Goal: Check status: Check status

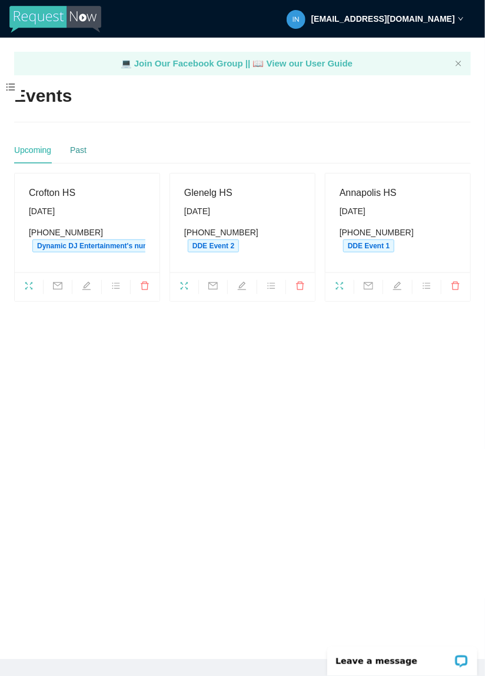
click at [80, 148] on div "Past" at bounding box center [78, 150] width 16 height 13
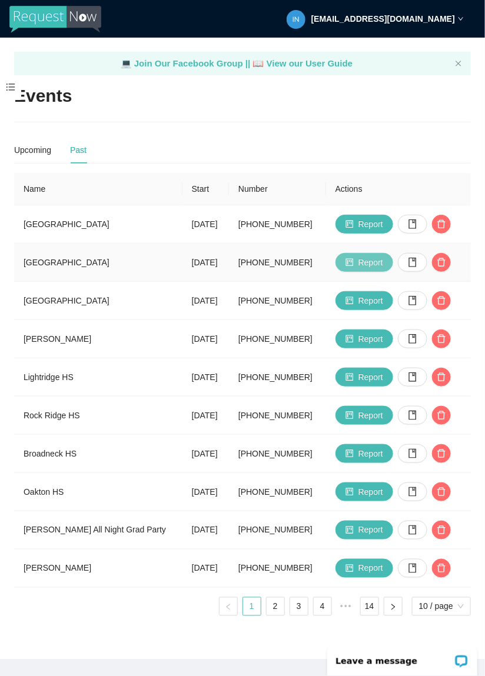
click at [383, 269] on span "Report" at bounding box center [370, 262] width 25 height 13
